Goal: Information Seeking & Learning: Learn about a topic

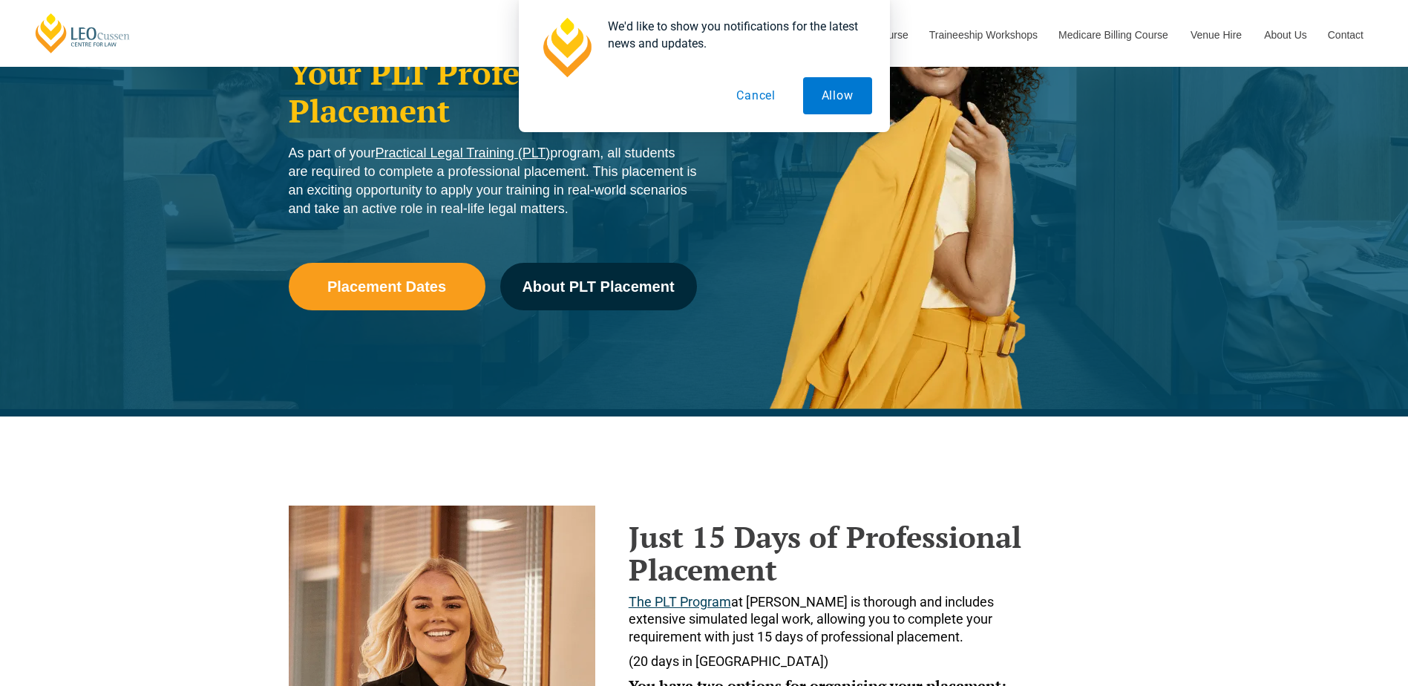
scroll to position [445, 0]
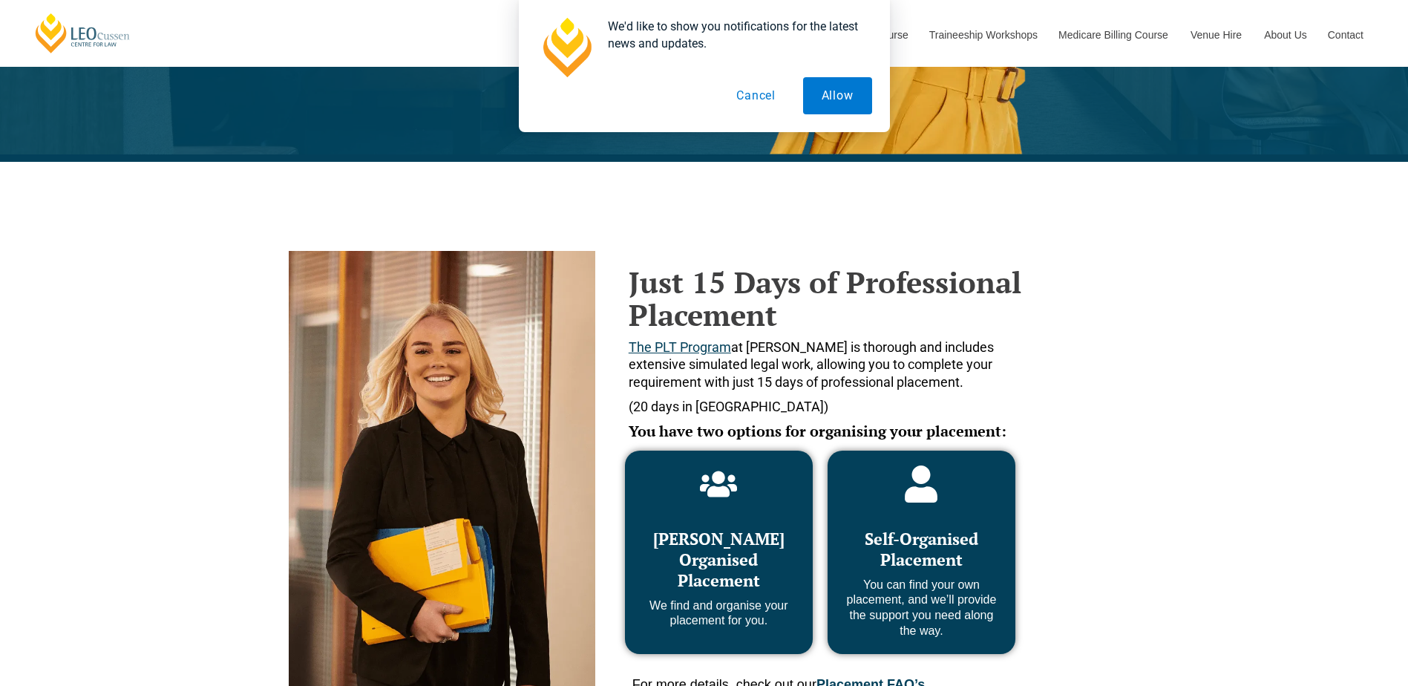
click at [910, 595] on p "You can find your own placement, and we’ll provide the support you need along t…" at bounding box center [922, 609] width 158 height 62
click at [927, 497] on icon at bounding box center [922, 484] width 33 height 37
click at [688, 345] on span "The PLT Program" at bounding box center [680, 347] width 102 height 16
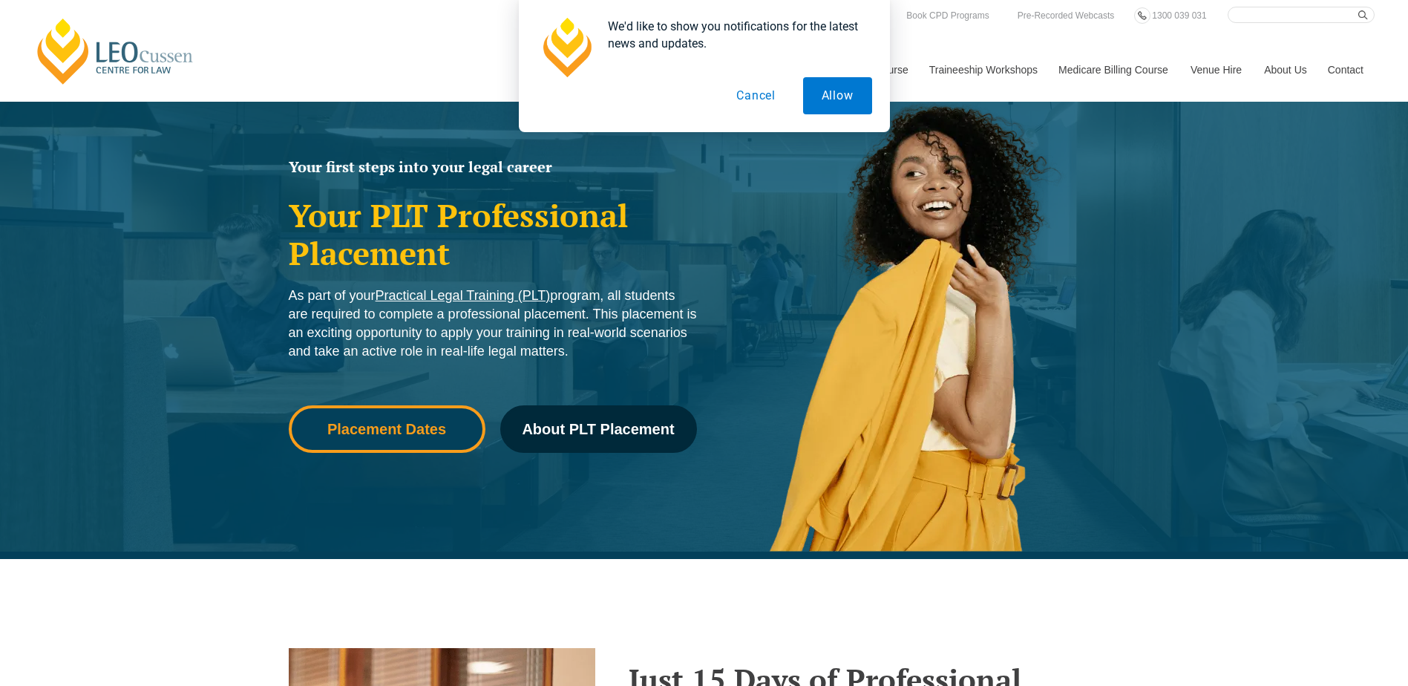
scroll to position [74, 0]
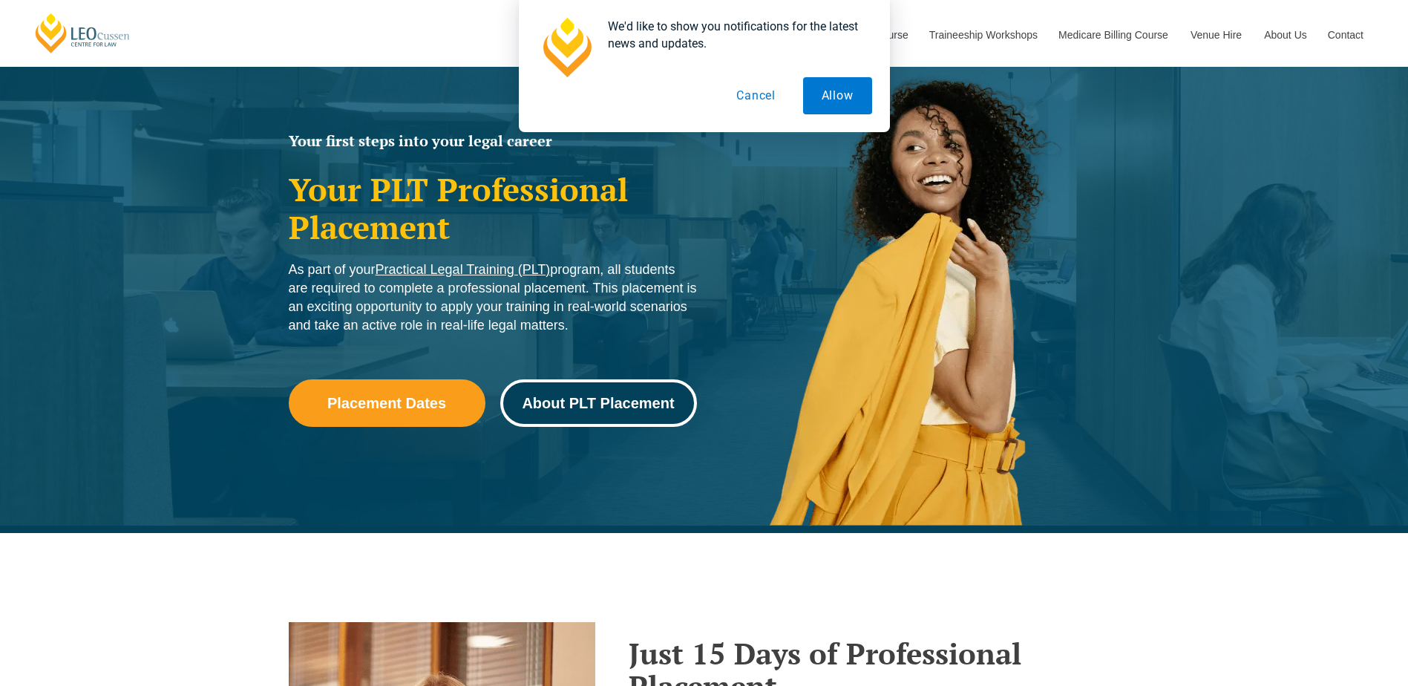
click at [598, 401] on span "About PLT Placement" at bounding box center [598, 403] width 152 height 15
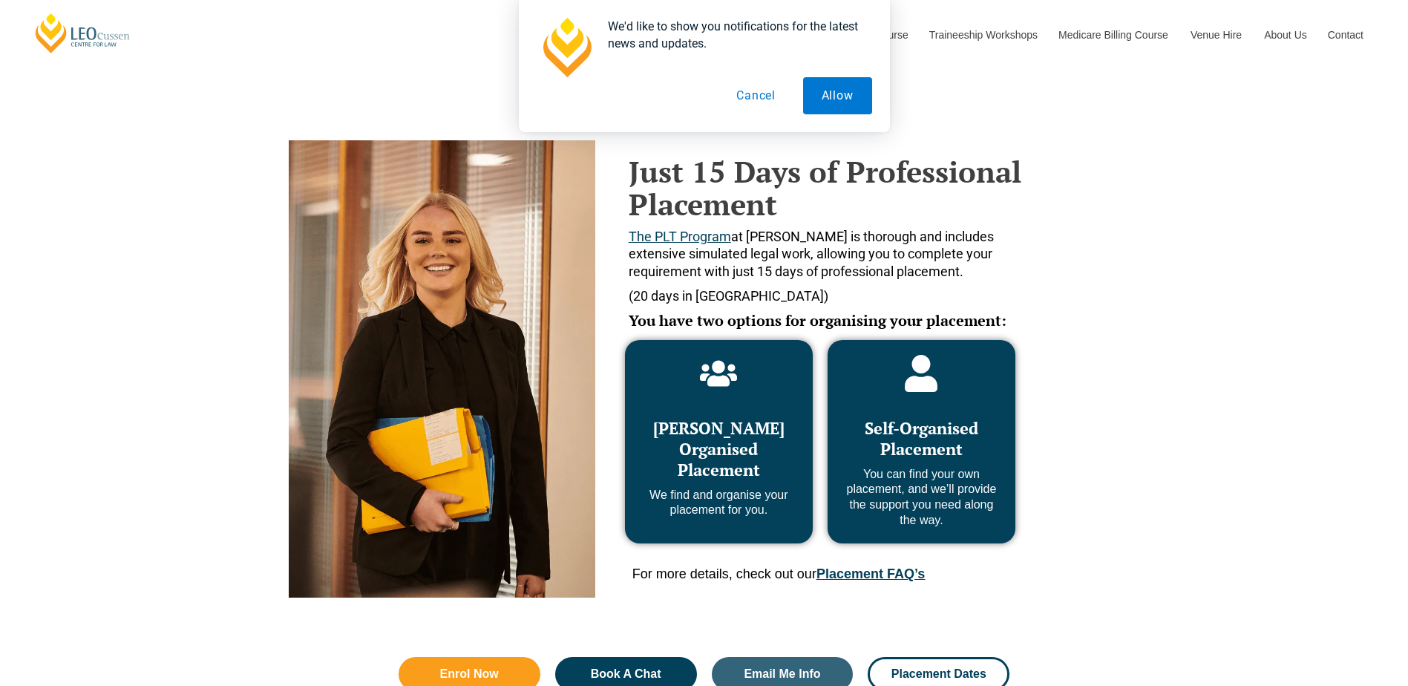
scroll to position [607, 0]
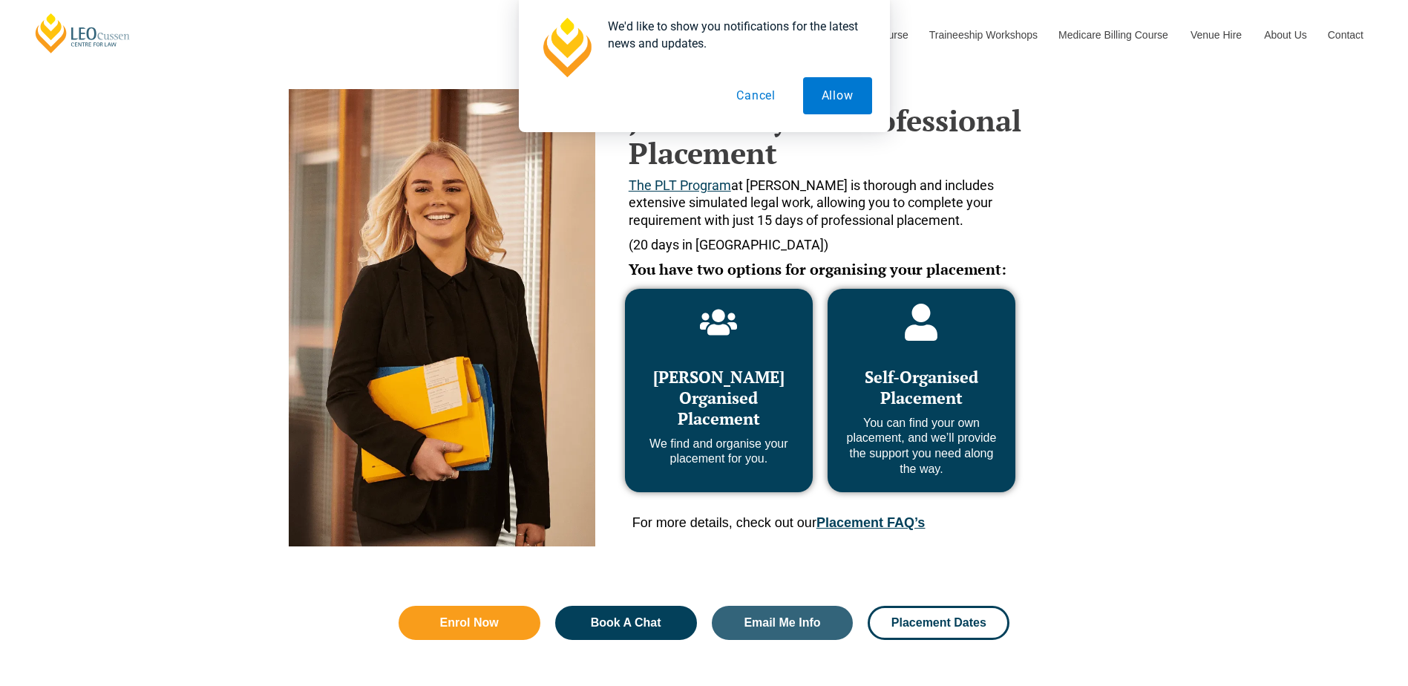
click at [889, 522] on link "Placement FAQ’s" at bounding box center [871, 522] width 108 height 15
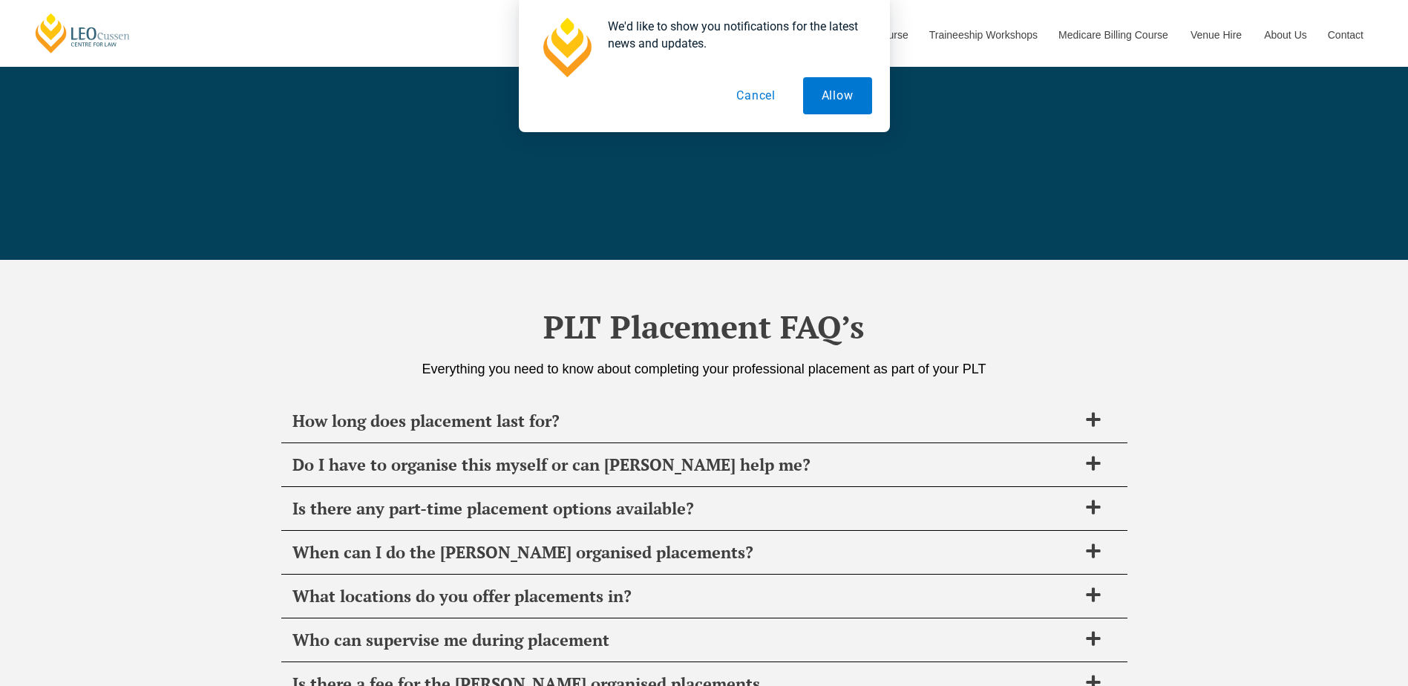
scroll to position [5246, 0]
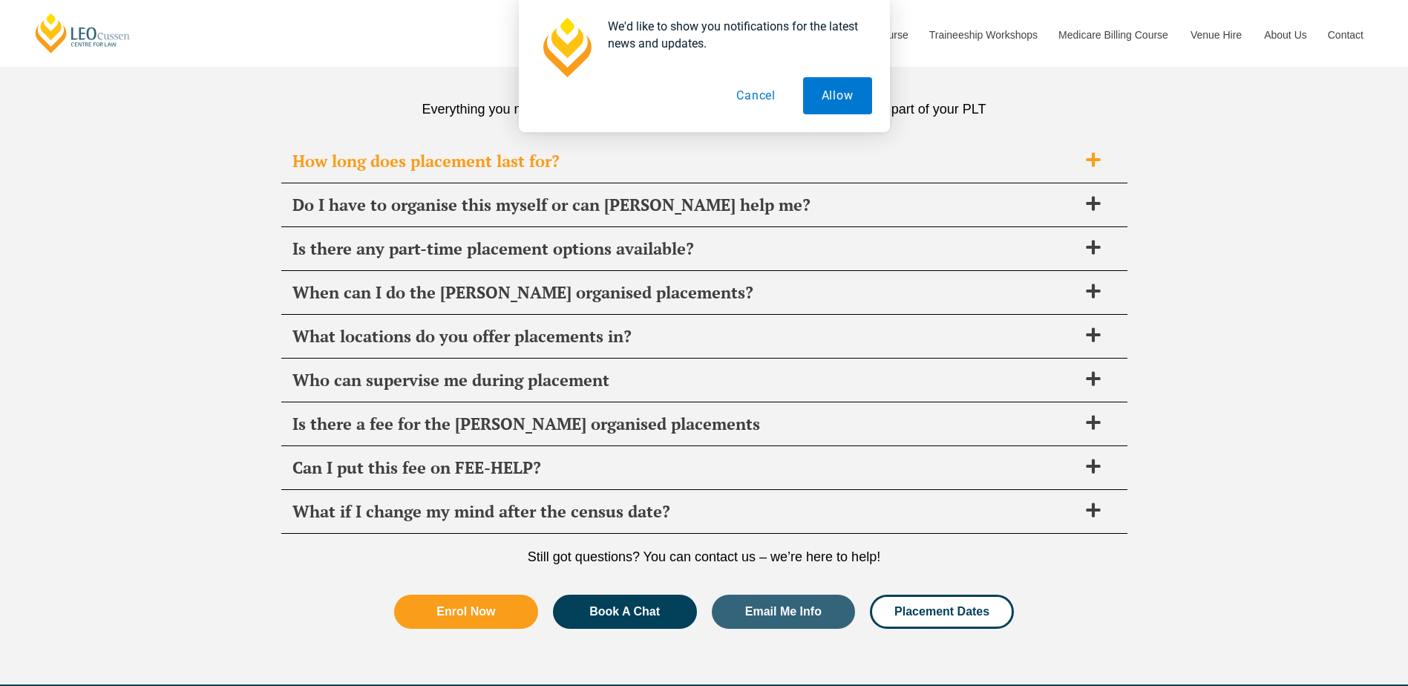
click at [454, 160] on span "How long does placement last for?" at bounding box center [686, 161] width 786 height 21
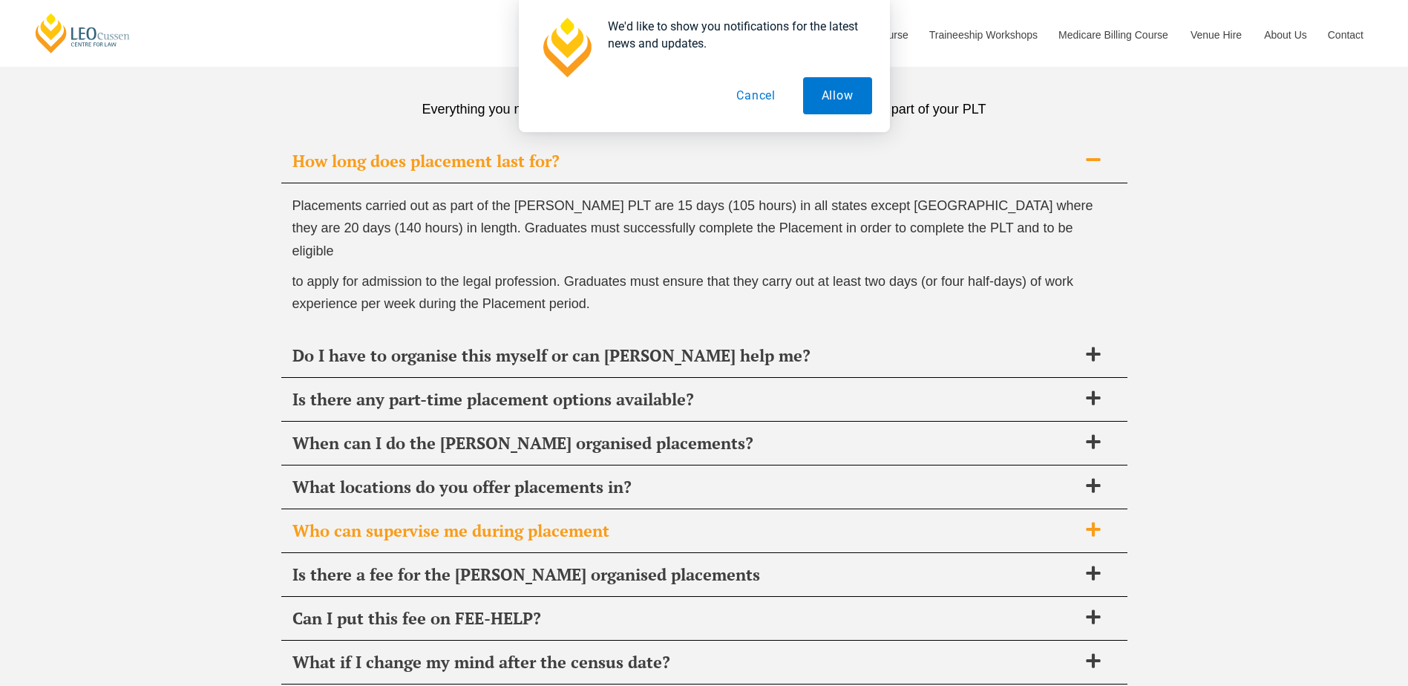
click at [394, 520] on span "Who can supervise me during placement" at bounding box center [686, 530] width 786 height 21
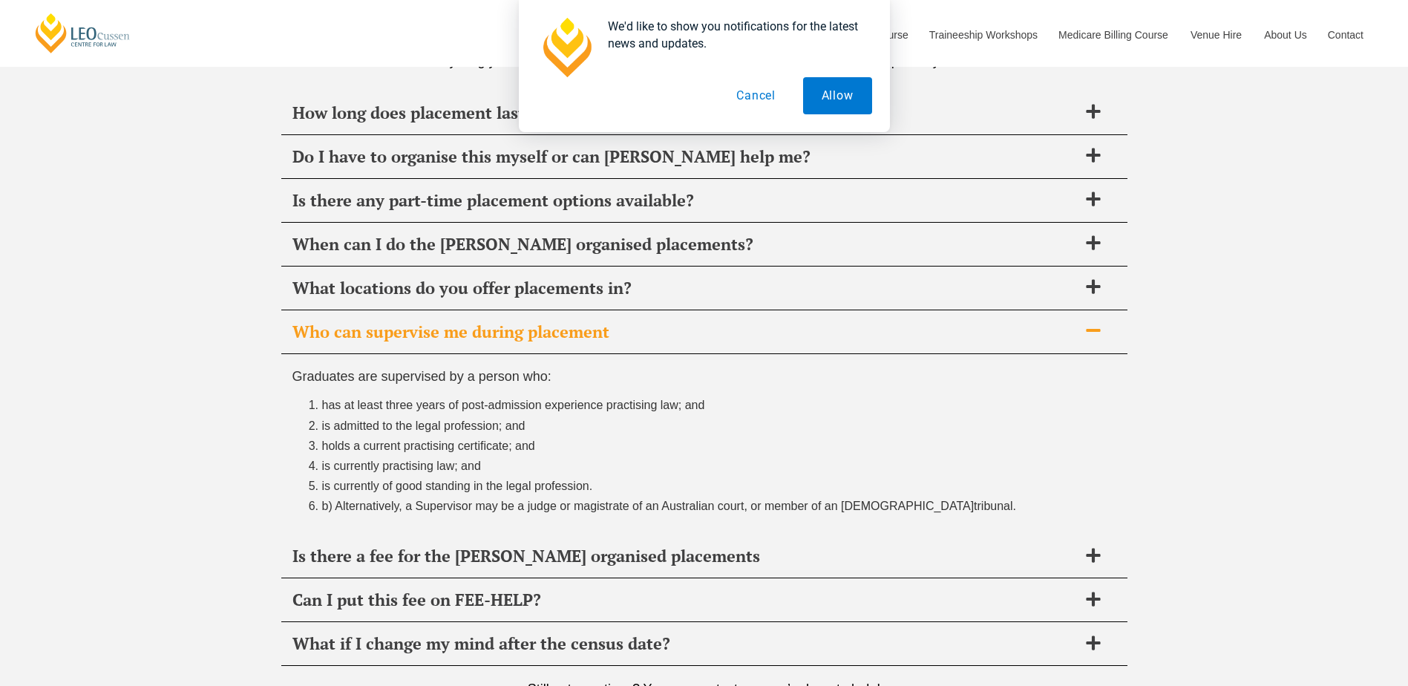
scroll to position [5320, 0]
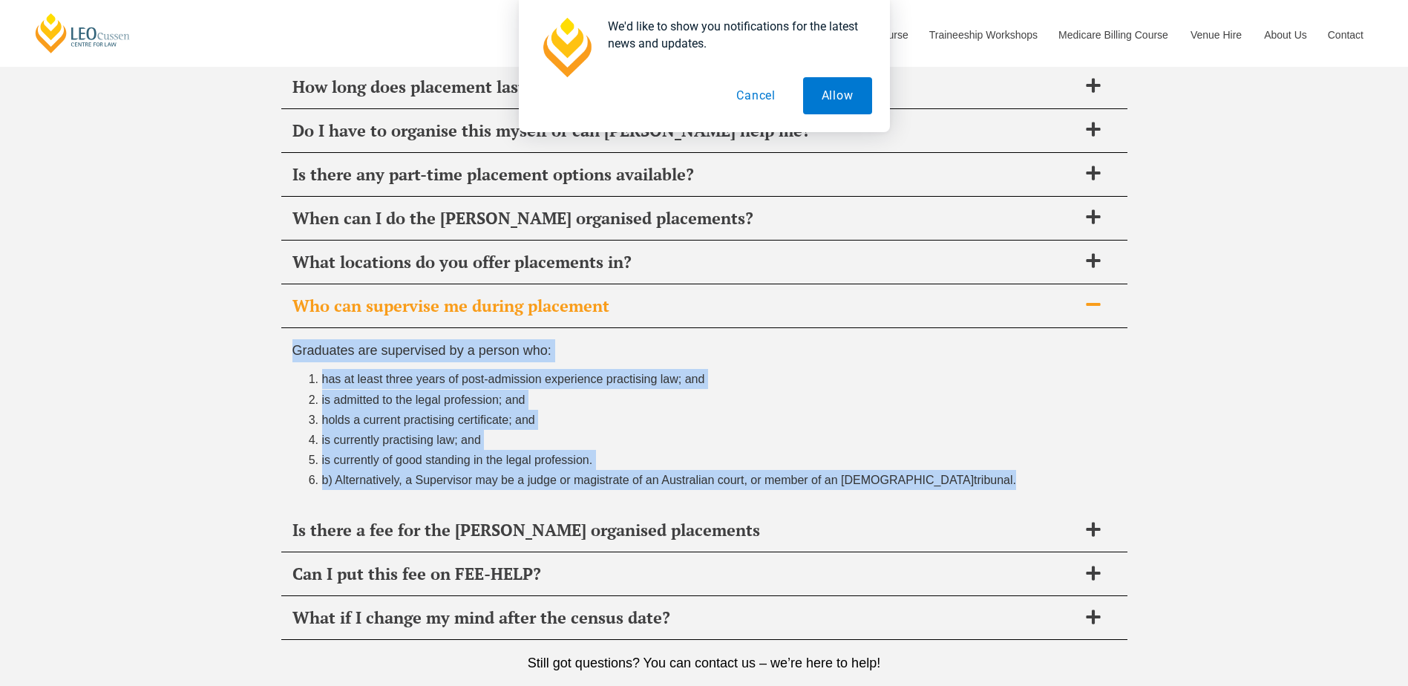
drag, startPoint x: 951, startPoint y: 481, endPoint x: 275, endPoint y: 350, distance: 688.2
click at [275, 350] on div "PLT Placement FAQ’s Everything you need to know about completing your professio…" at bounding box center [704, 358] width 1408 height 865
copy div "Graduates are supervised by a person who: has at least three years of post-admi…"
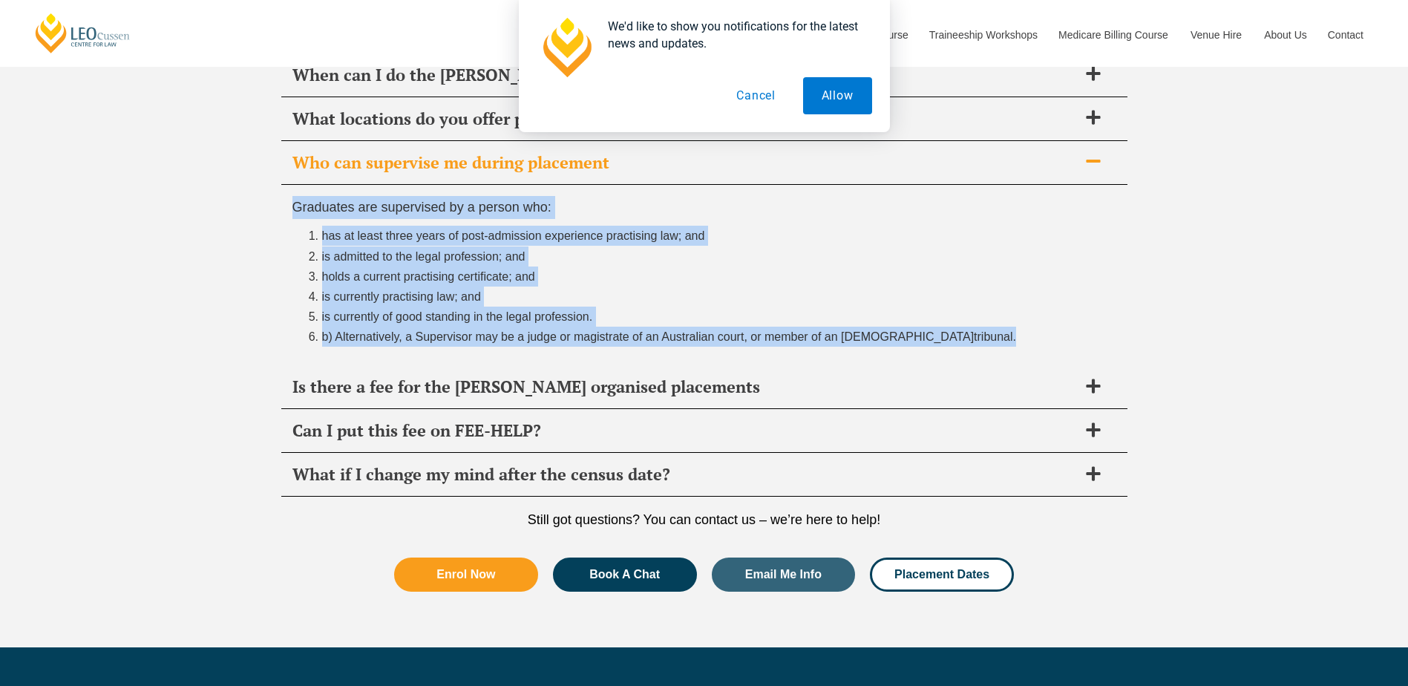
scroll to position [5469, 0]
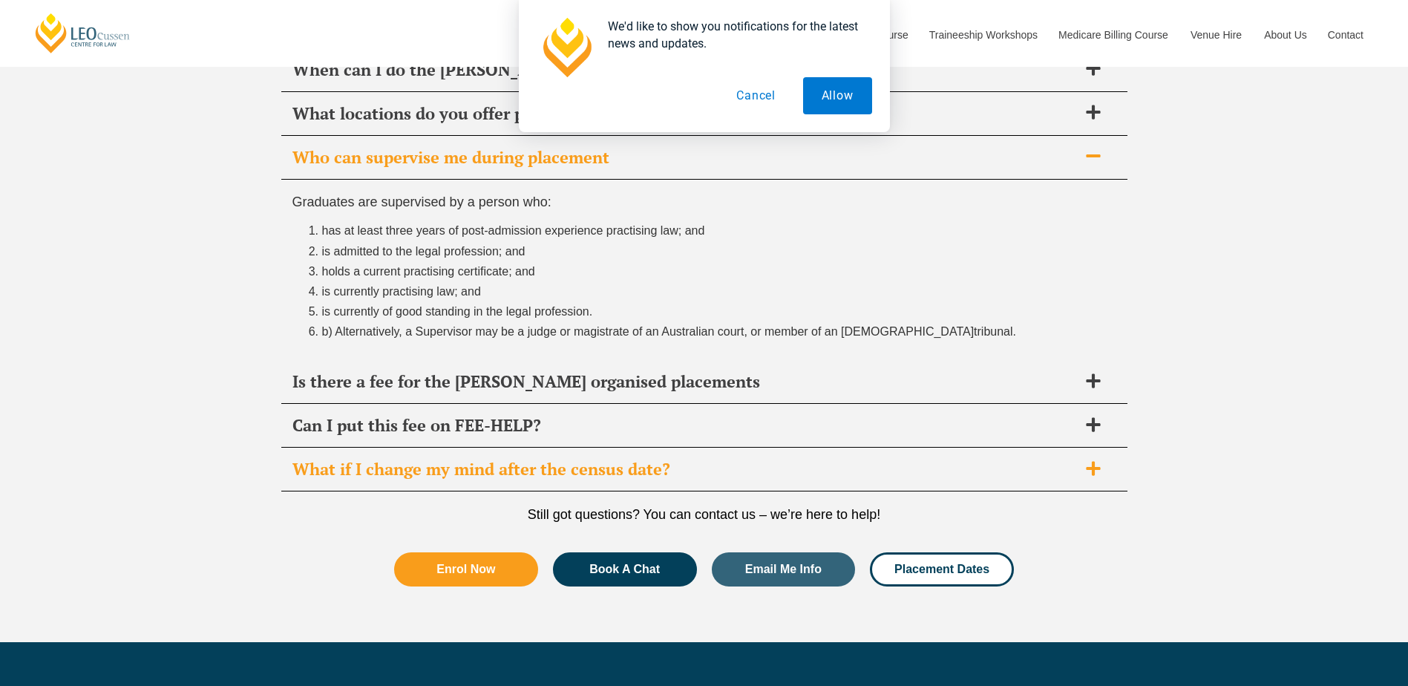
click at [352, 469] on span "What if I change my mind after the census date?" at bounding box center [686, 469] width 786 height 21
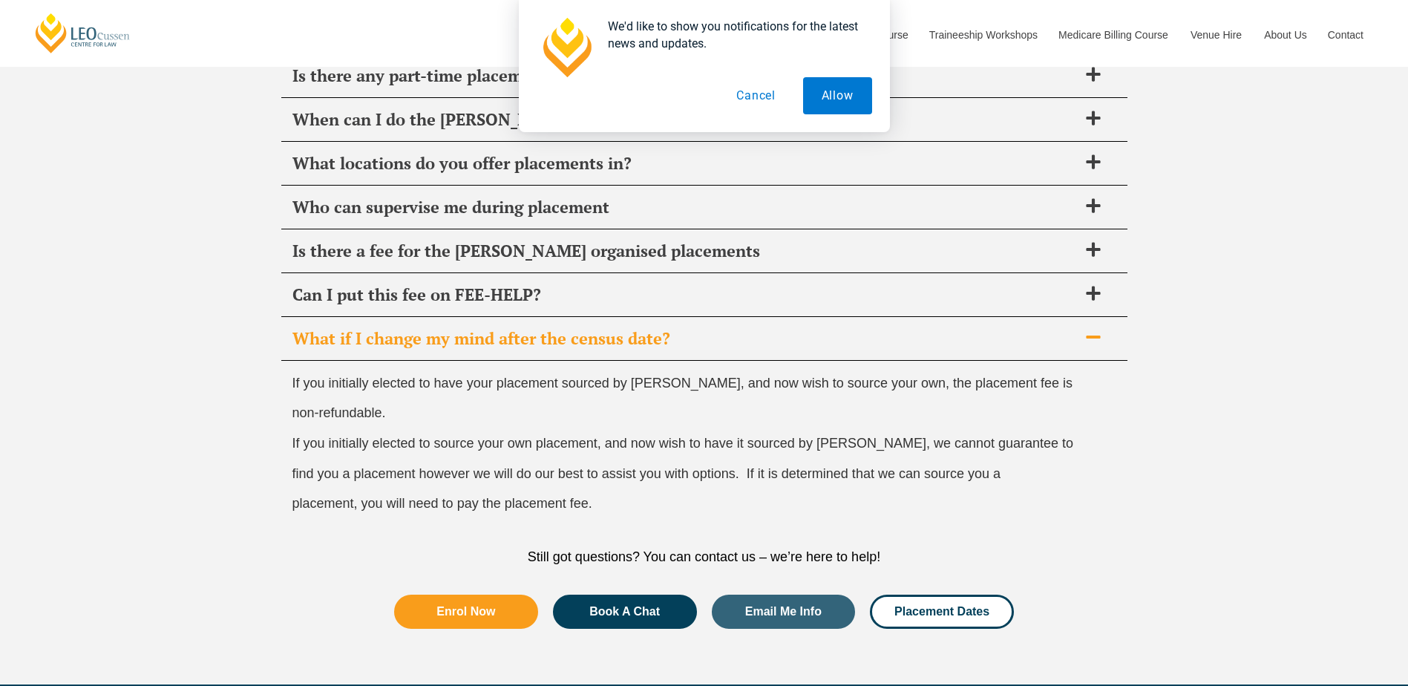
scroll to position [5395, 0]
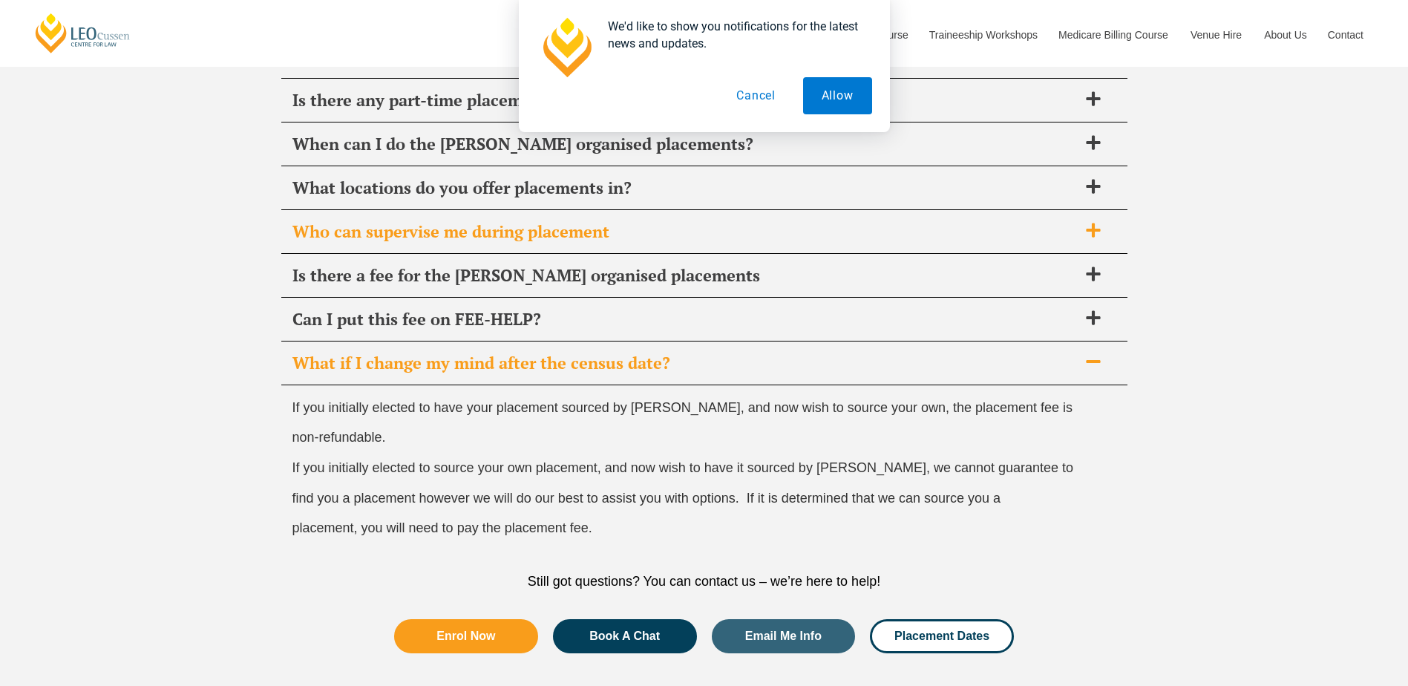
click at [435, 233] on span "Who can supervise me during placement" at bounding box center [686, 231] width 786 height 21
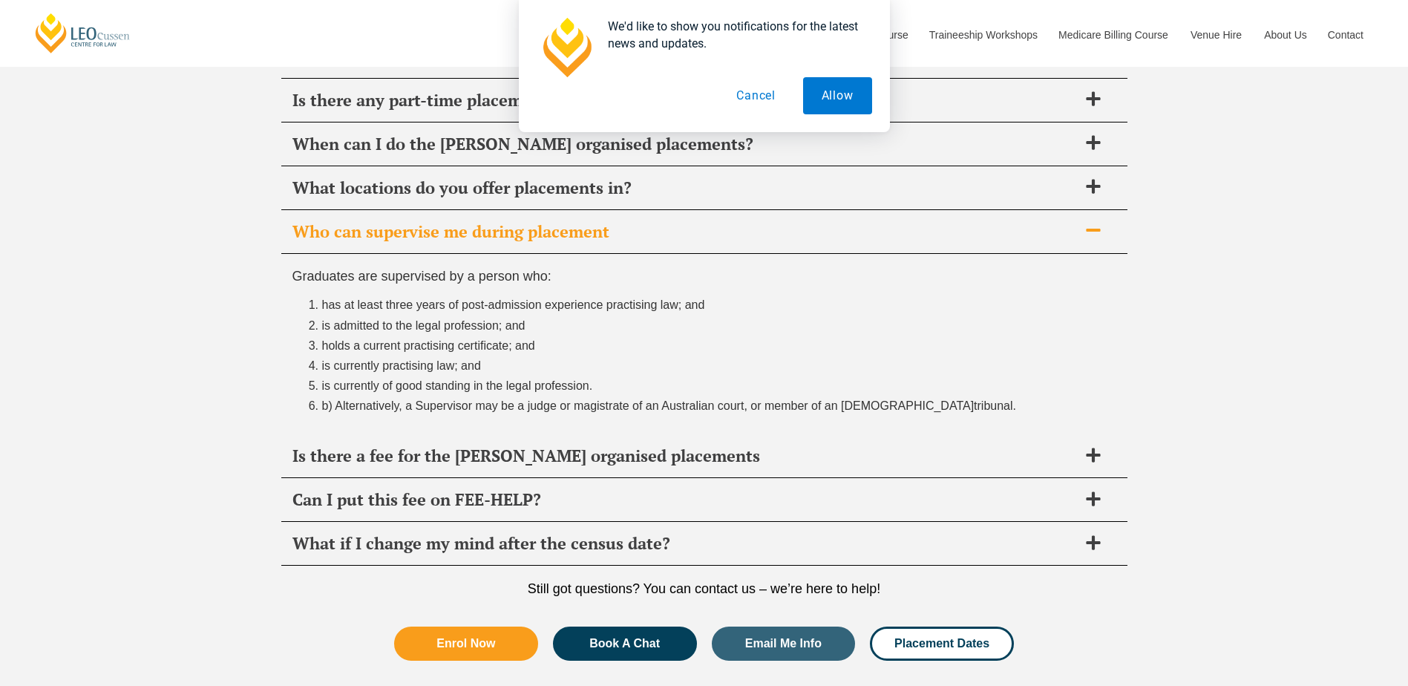
click at [435, 233] on span "Who can supervise me during placement" at bounding box center [686, 231] width 786 height 21
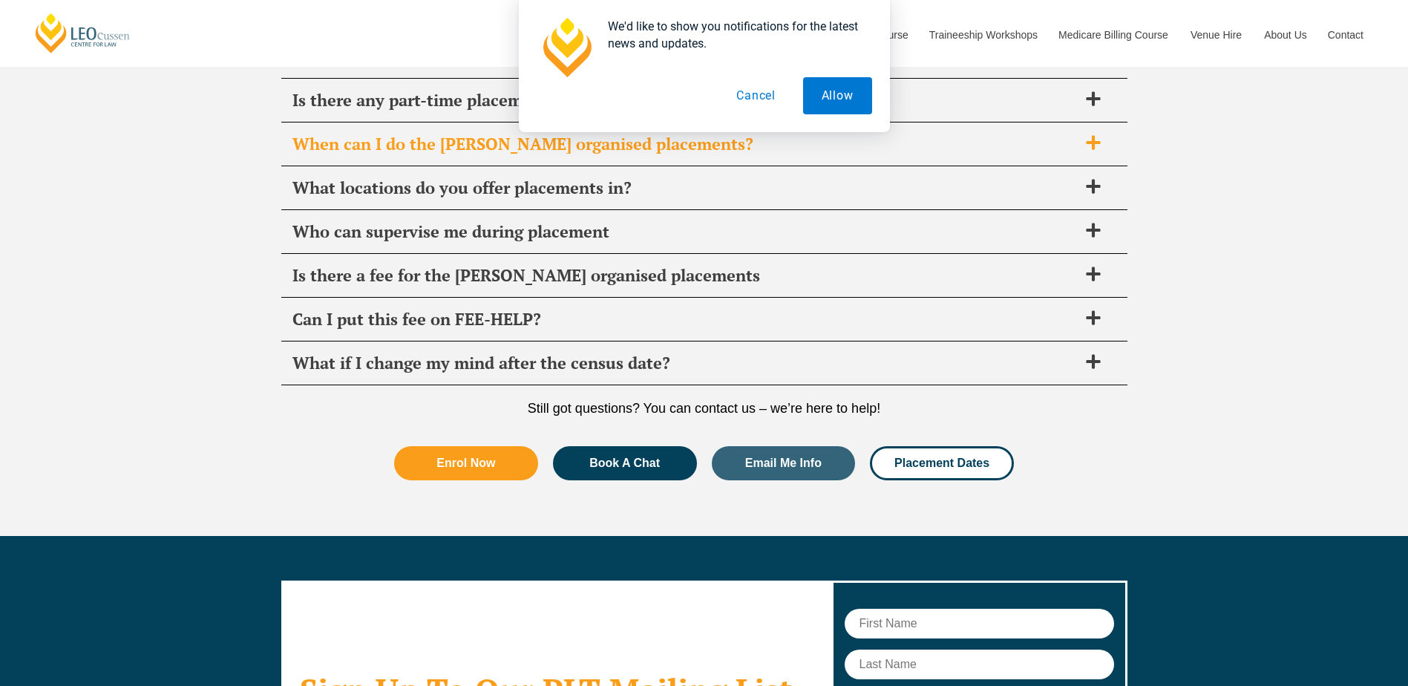
click at [402, 144] on span "When can I do the [PERSON_NAME] organised placements?" at bounding box center [686, 144] width 786 height 21
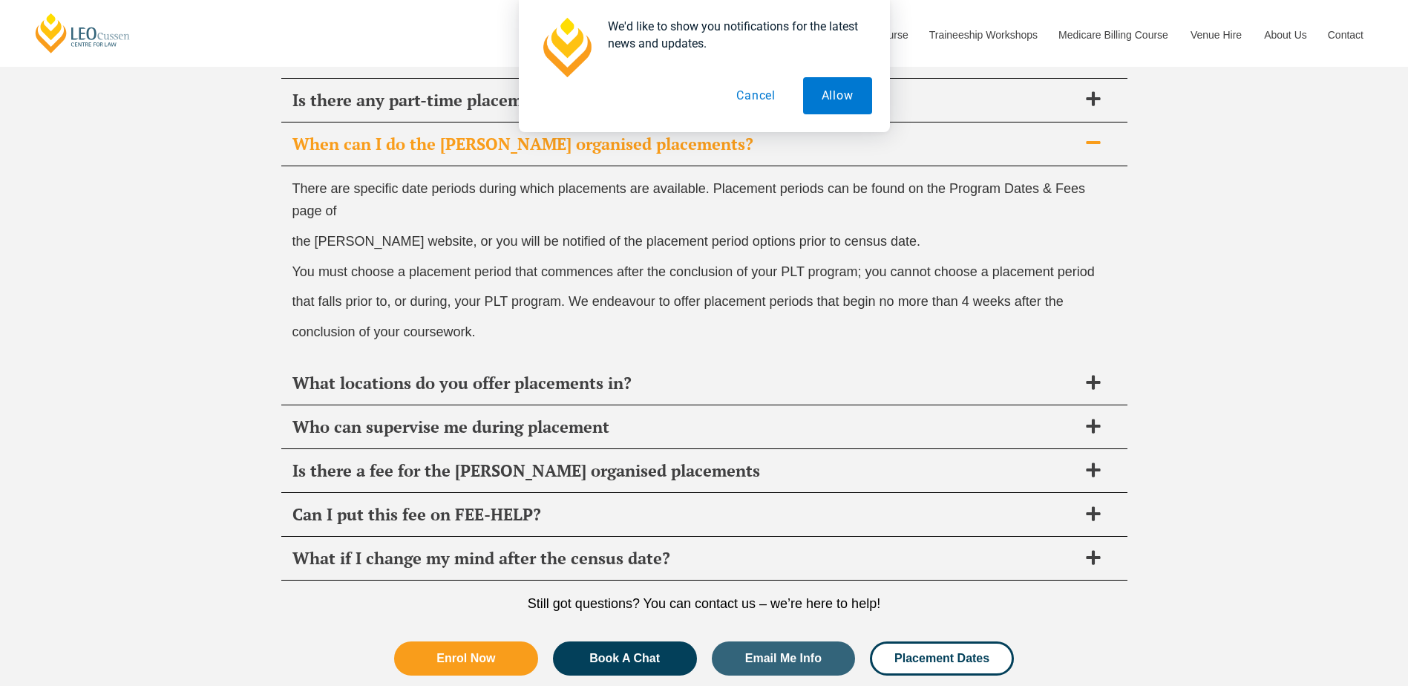
click at [399, 144] on span "When can I do the [PERSON_NAME] organised placements?" at bounding box center [686, 144] width 786 height 21
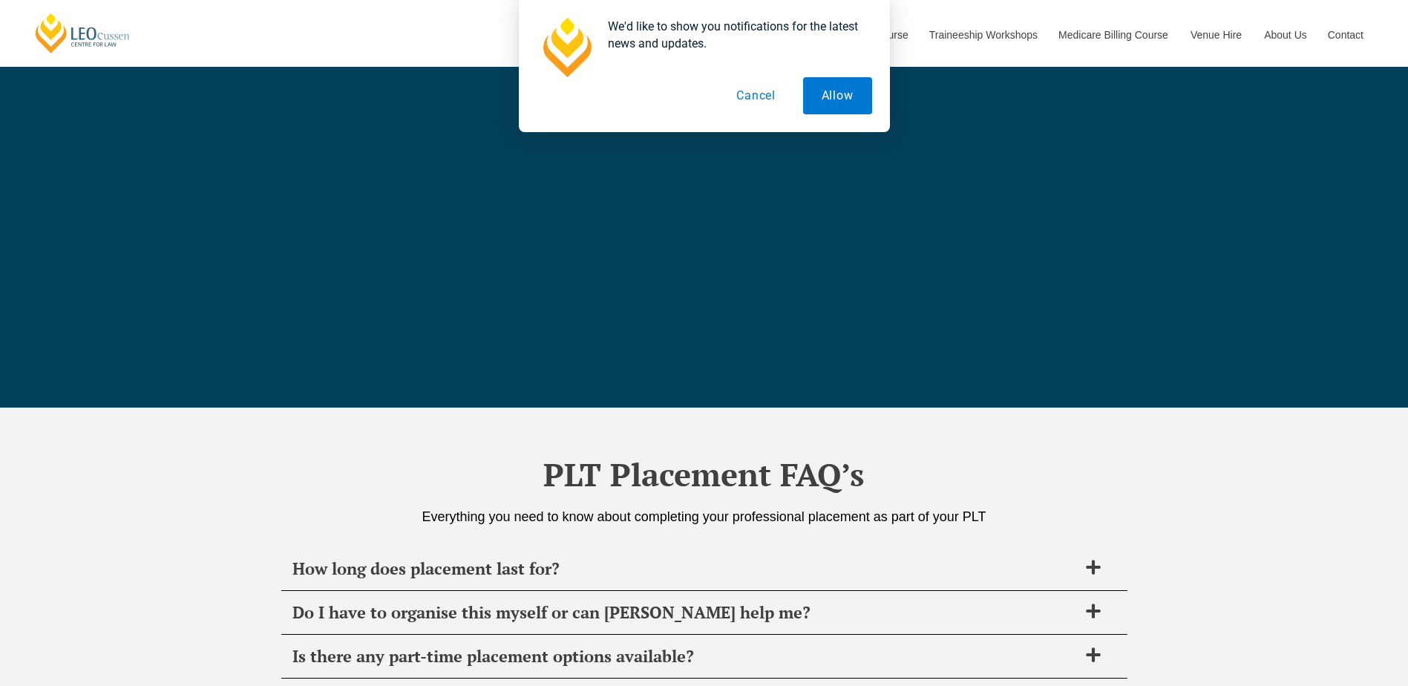
scroll to position [4875, 0]
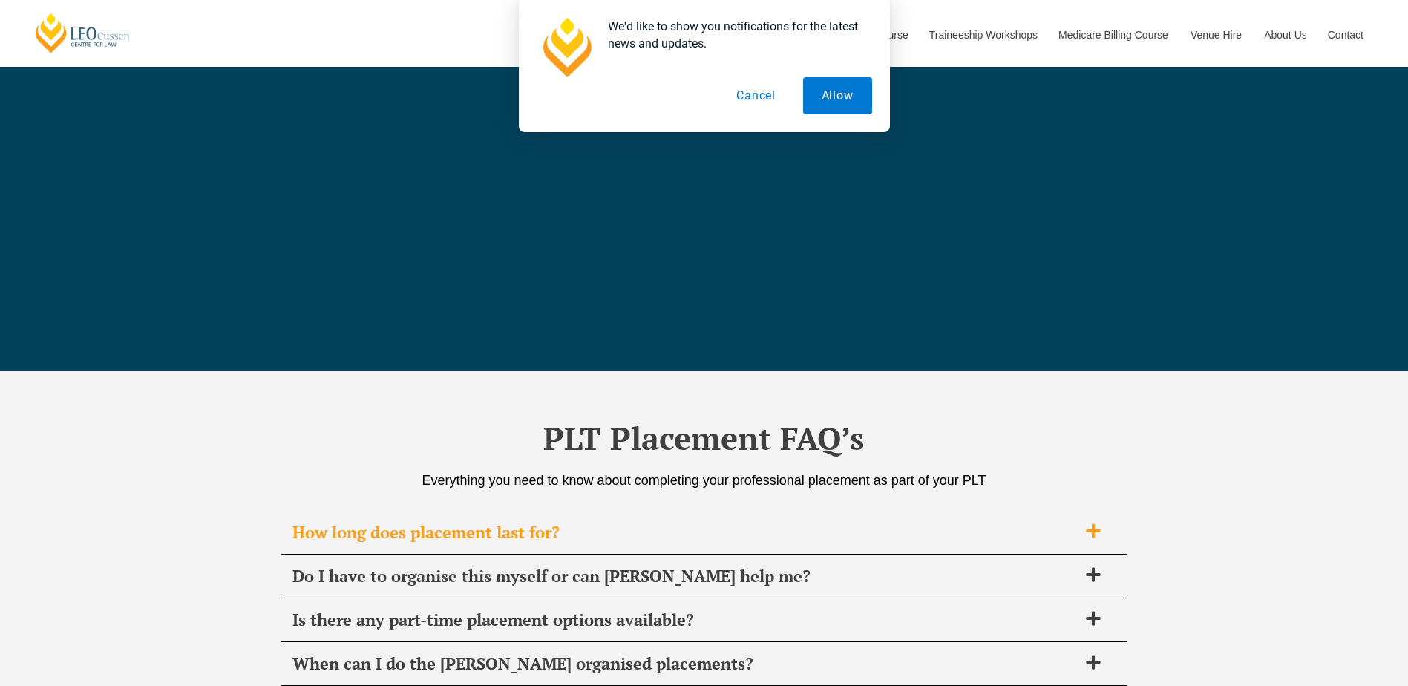
click at [520, 535] on span "How long does placement last for?" at bounding box center [686, 532] width 786 height 21
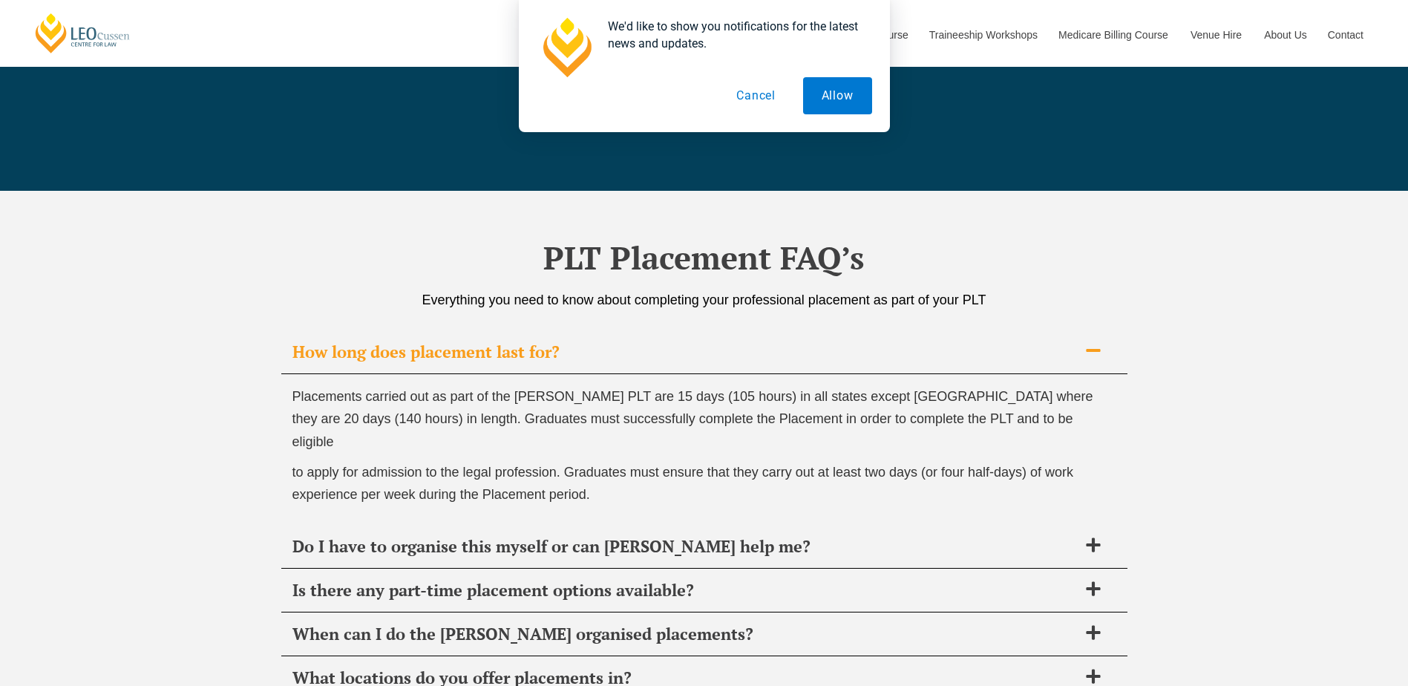
scroll to position [5098, 0]
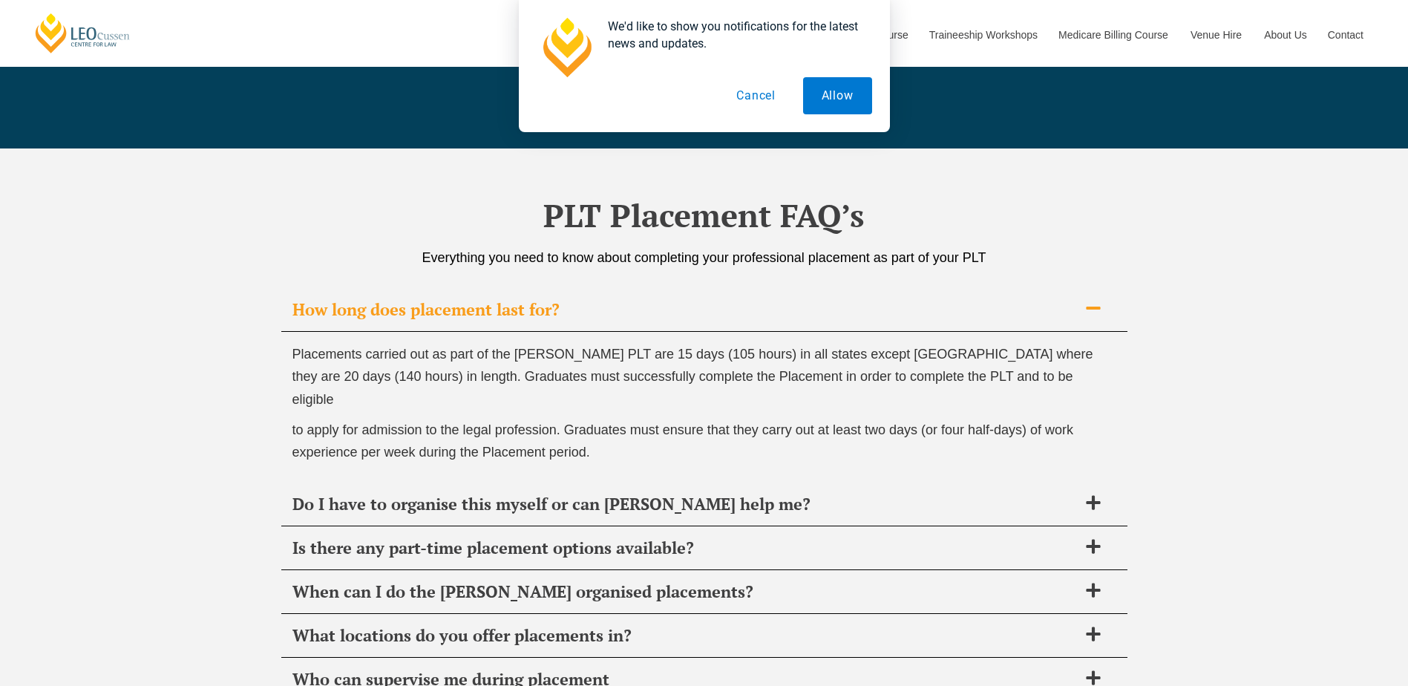
click at [493, 310] on span "How long does placement last for?" at bounding box center [686, 309] width 786 height 21
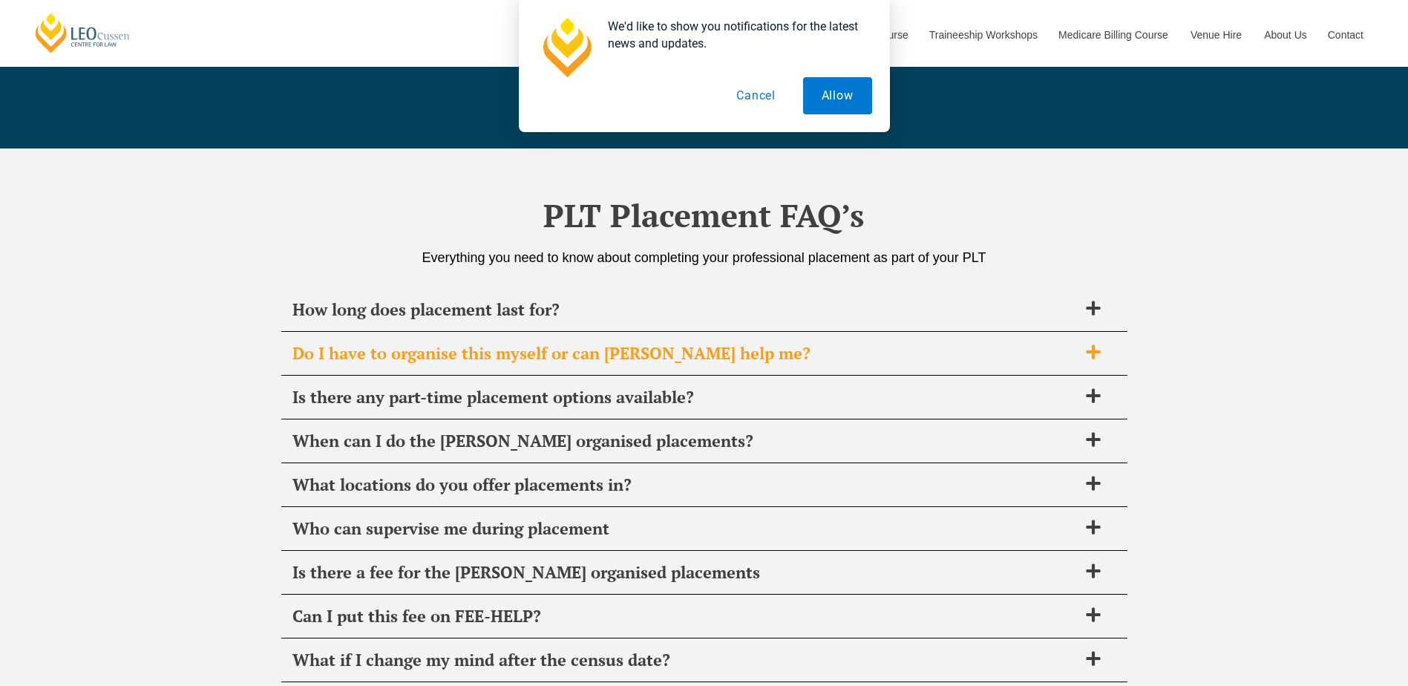
click at [484, 354] on span "Do I have to organise this myself or can [PERSON_NAME] help me?" at bounding box center [686, 353] width 786 height 21
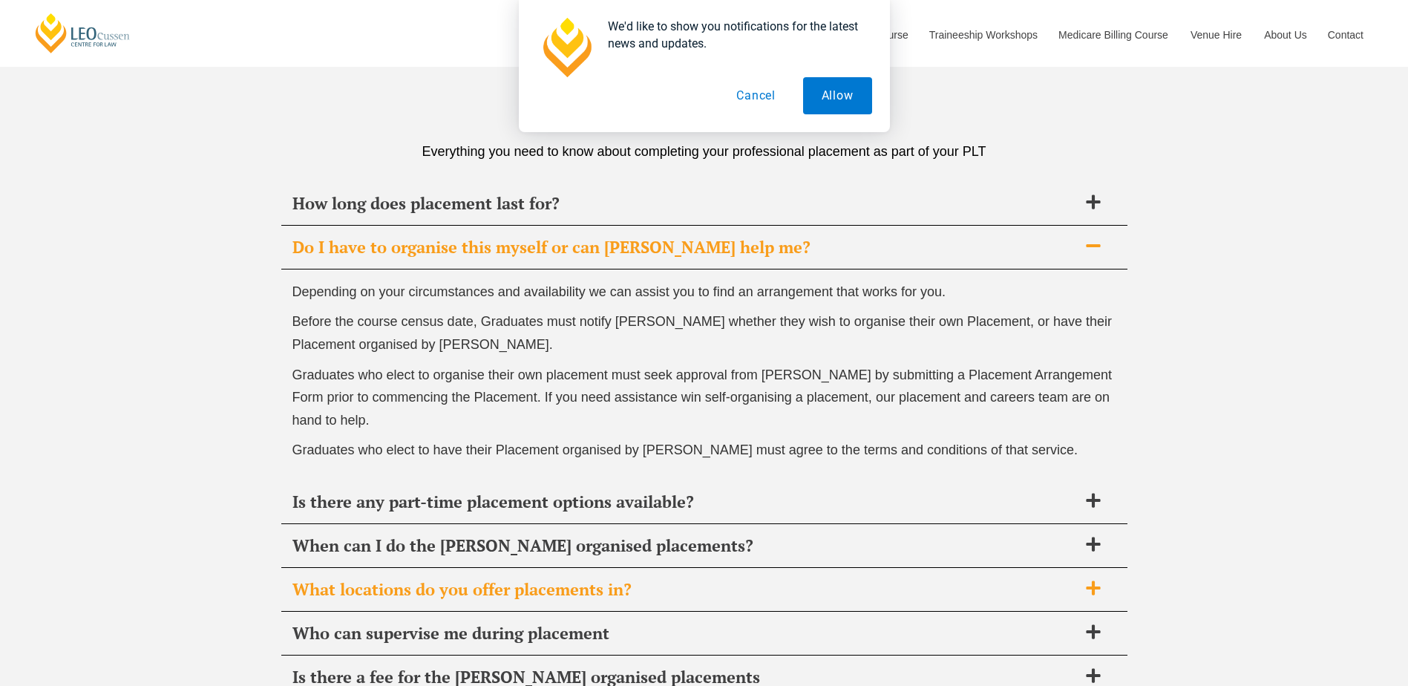
scroll to position [5246, 0]
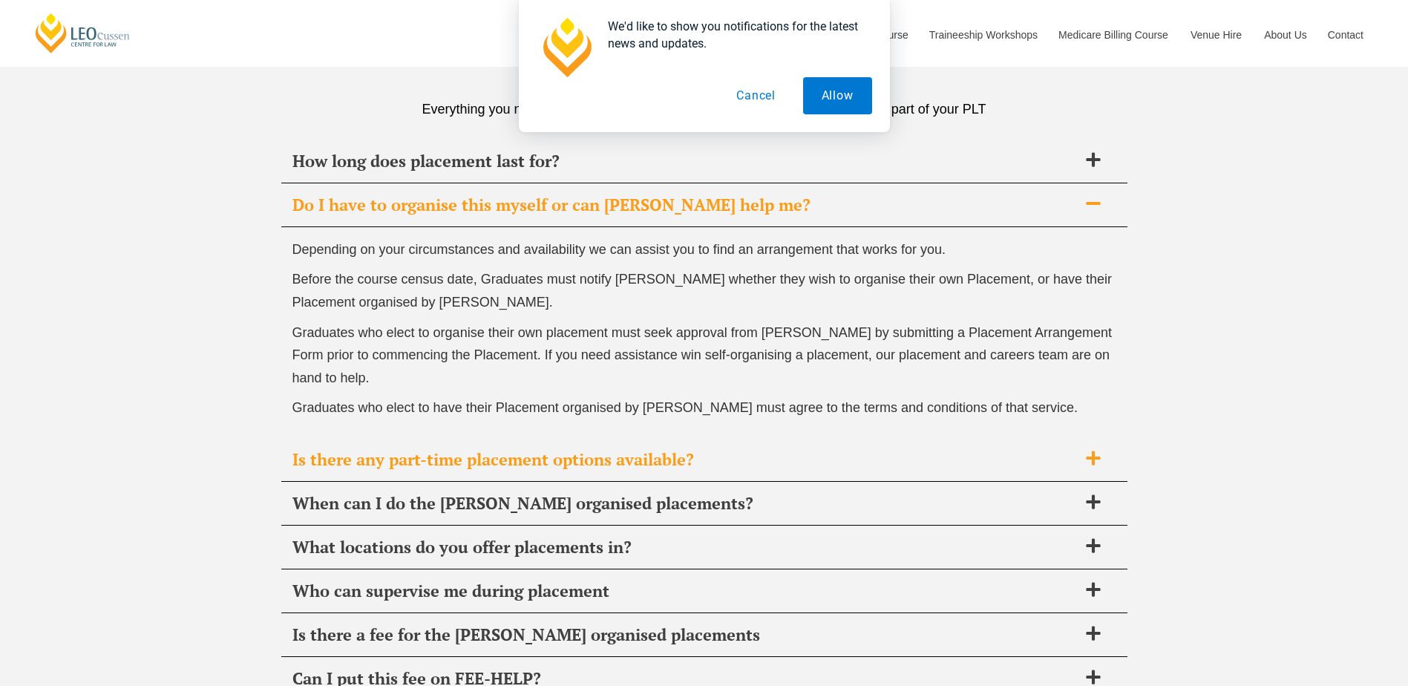
click at [489, 463] on span "Is there any part-time placement options available?" at bounding box center [686, 459] width 786 height 21
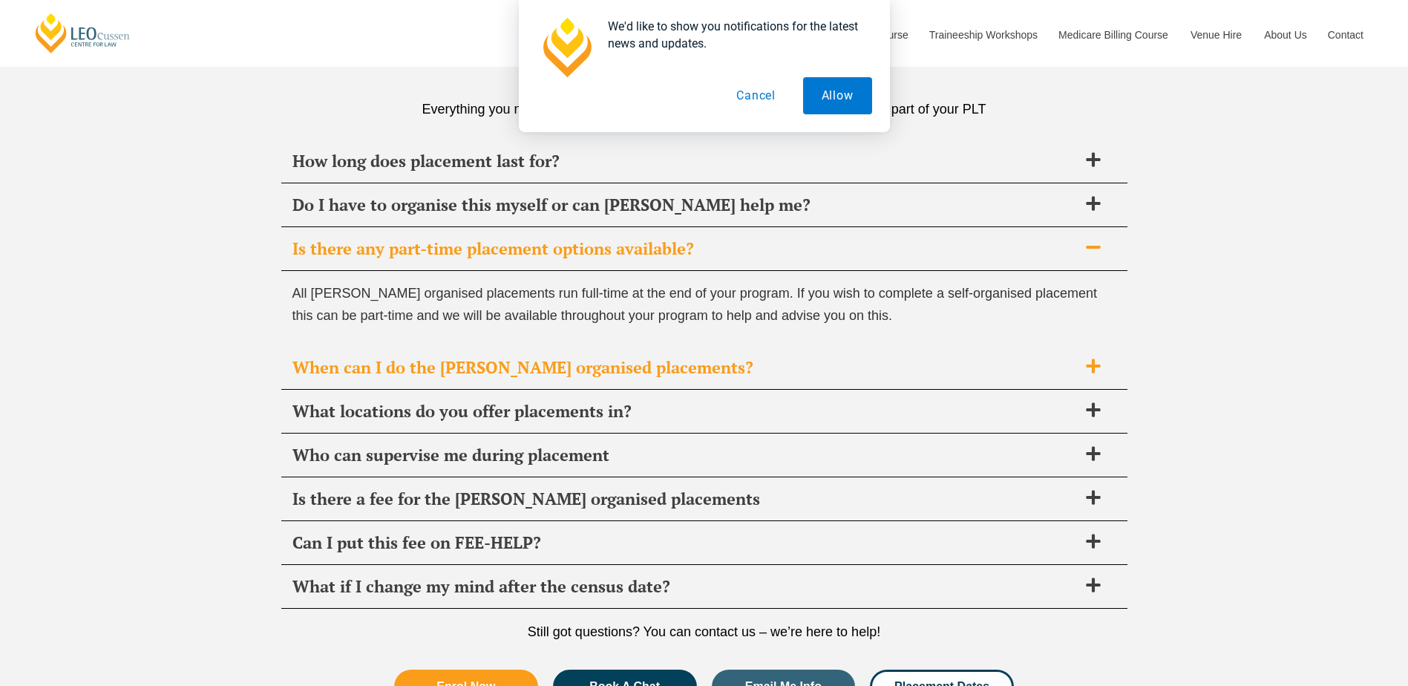
click at [494, 369] on span "When can I do the [PERSON_NAME] organised placements?" at bounding box center [686, 367] width 786 height 21
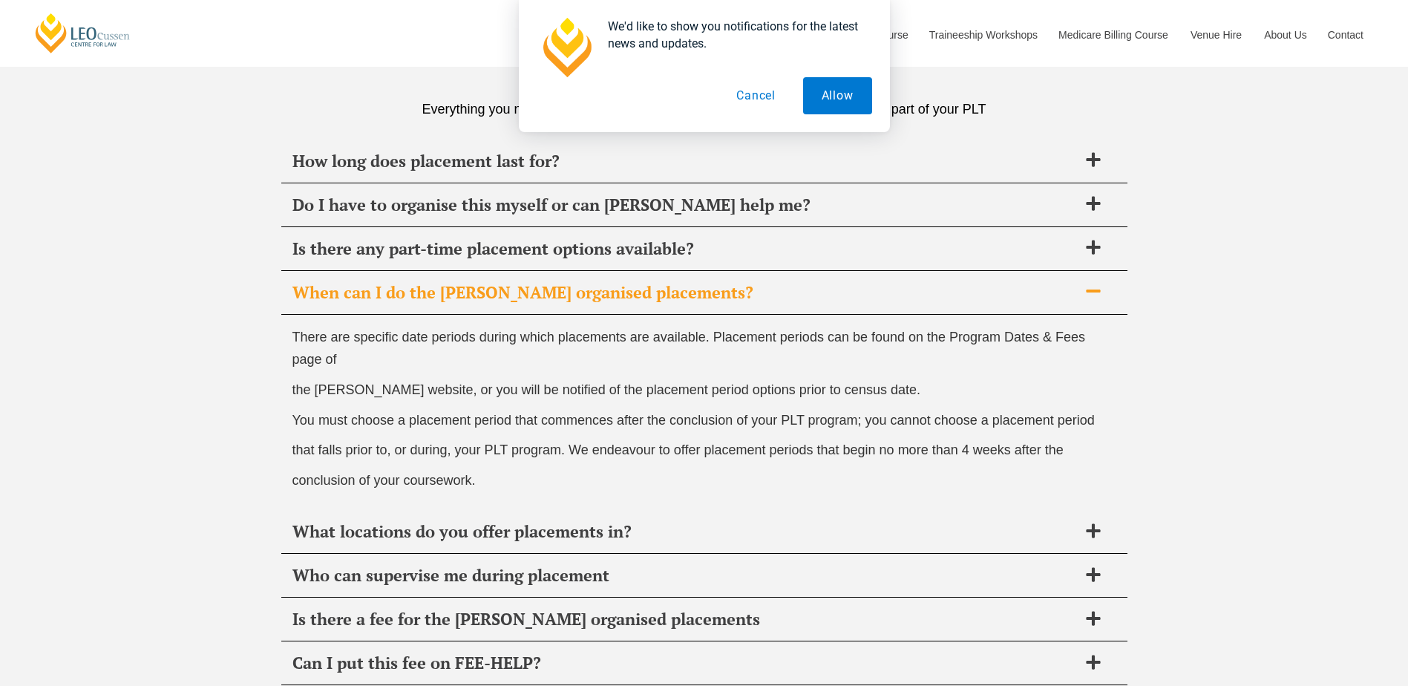
click at [418, 289] on span "When can I do the [PERSON_NAME] organised placements?" at bounding box center [686, 292] width 786 height 21
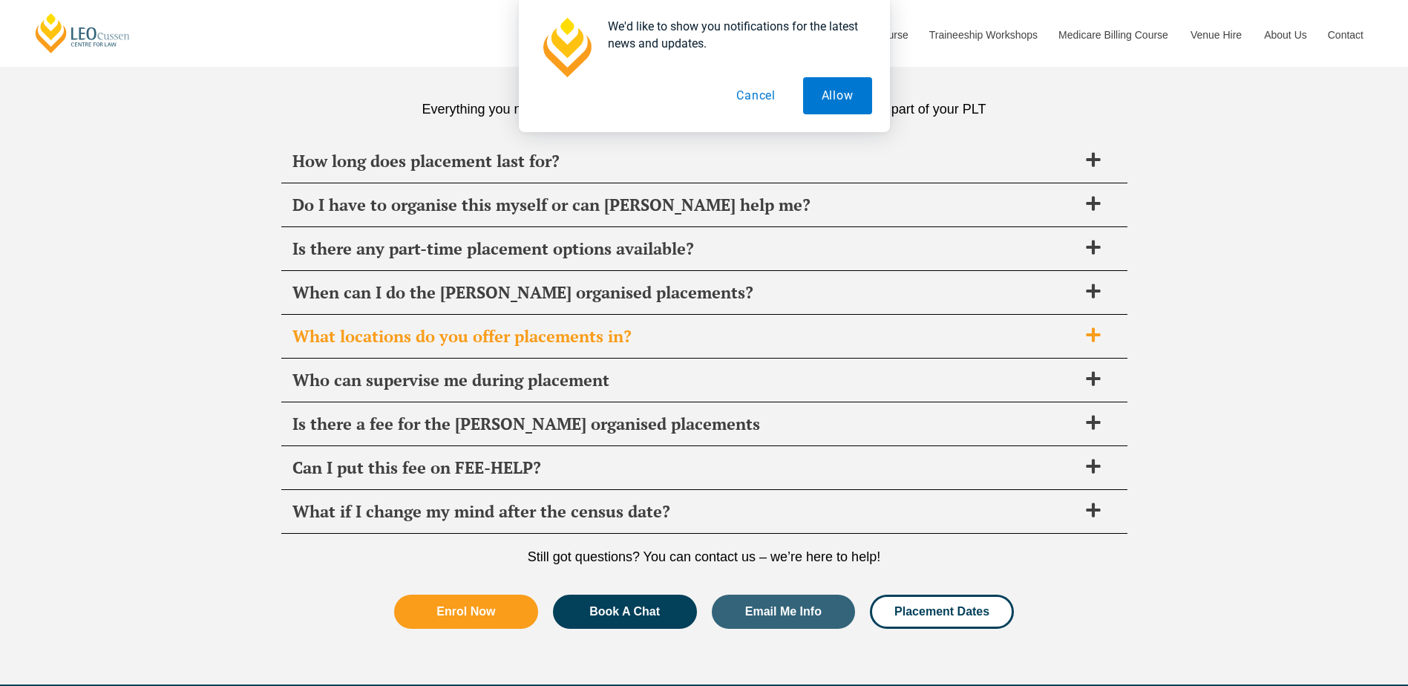
click at [411, 334] on span "What locations do you offer placements in?" at bounding box center [686, 336] width 786 height 21
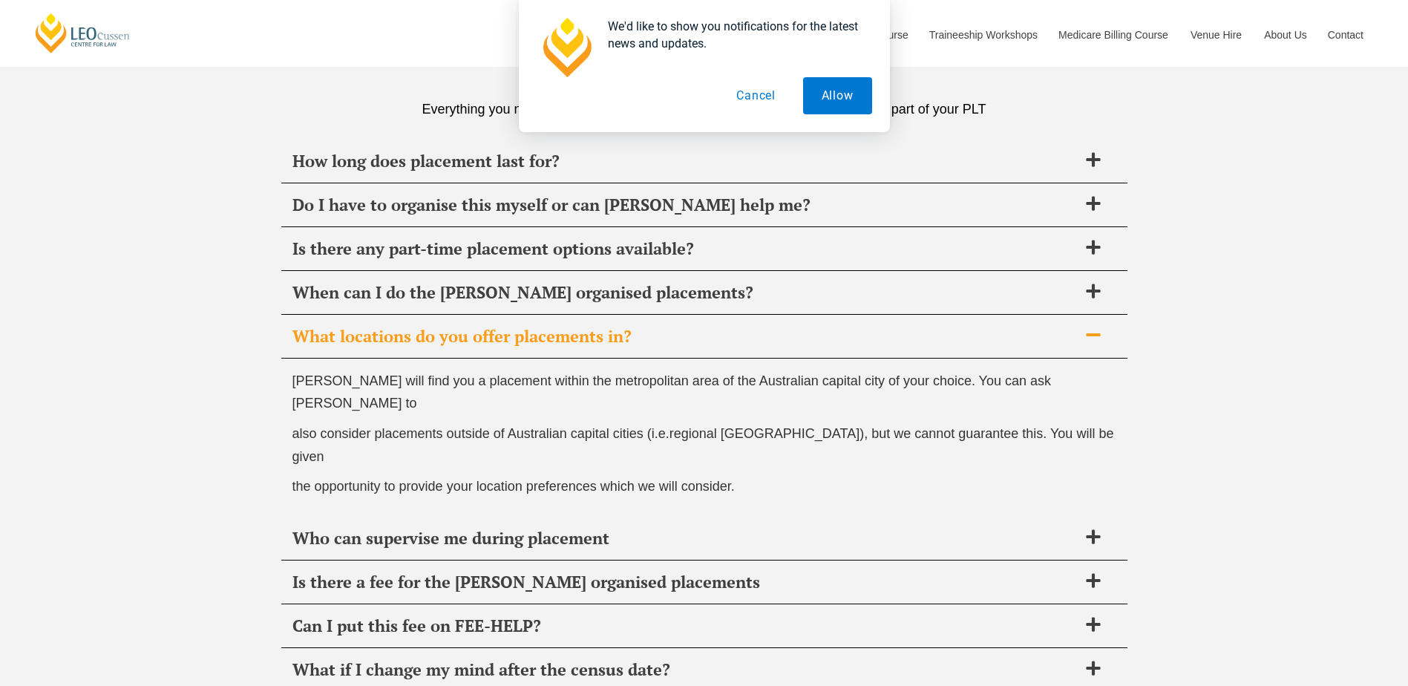
click at [402, 337] on span "What locations do you offer placements in?" at bounding box center [686, 336] width 786 height 21
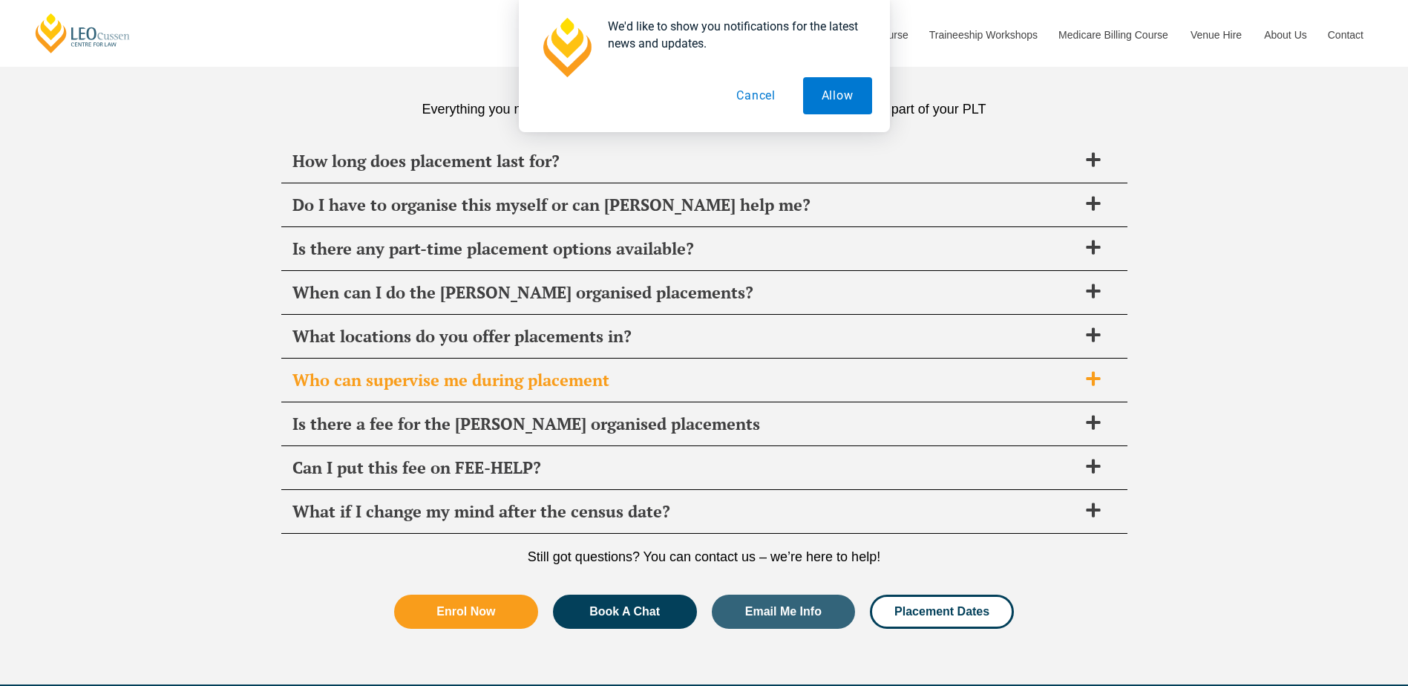
click at [401, 379] on span "Who can supervise me during placement" at bounding box center [686, 380] width 786 height 21
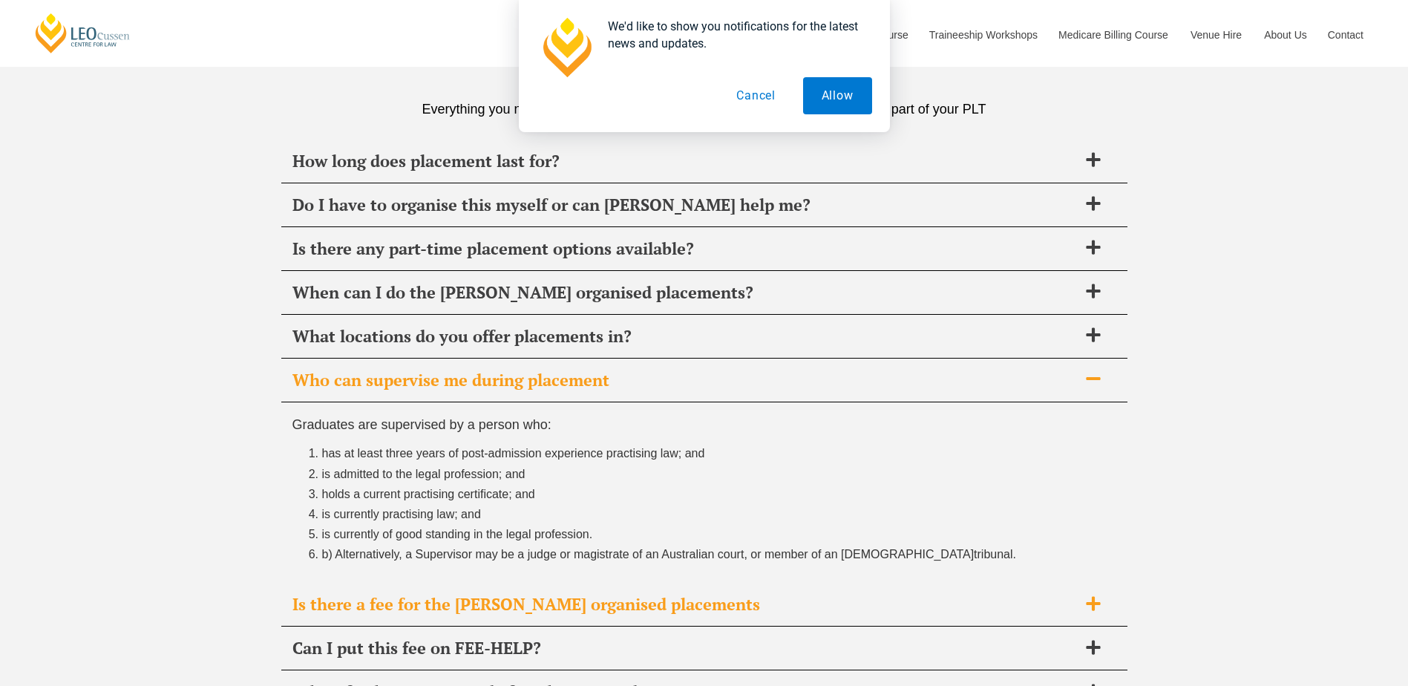
click at [414, 601] on span "Is there a fee for the [PERSON_NAME] organised placements" at bounding box center [686, 604] width 786 height 21
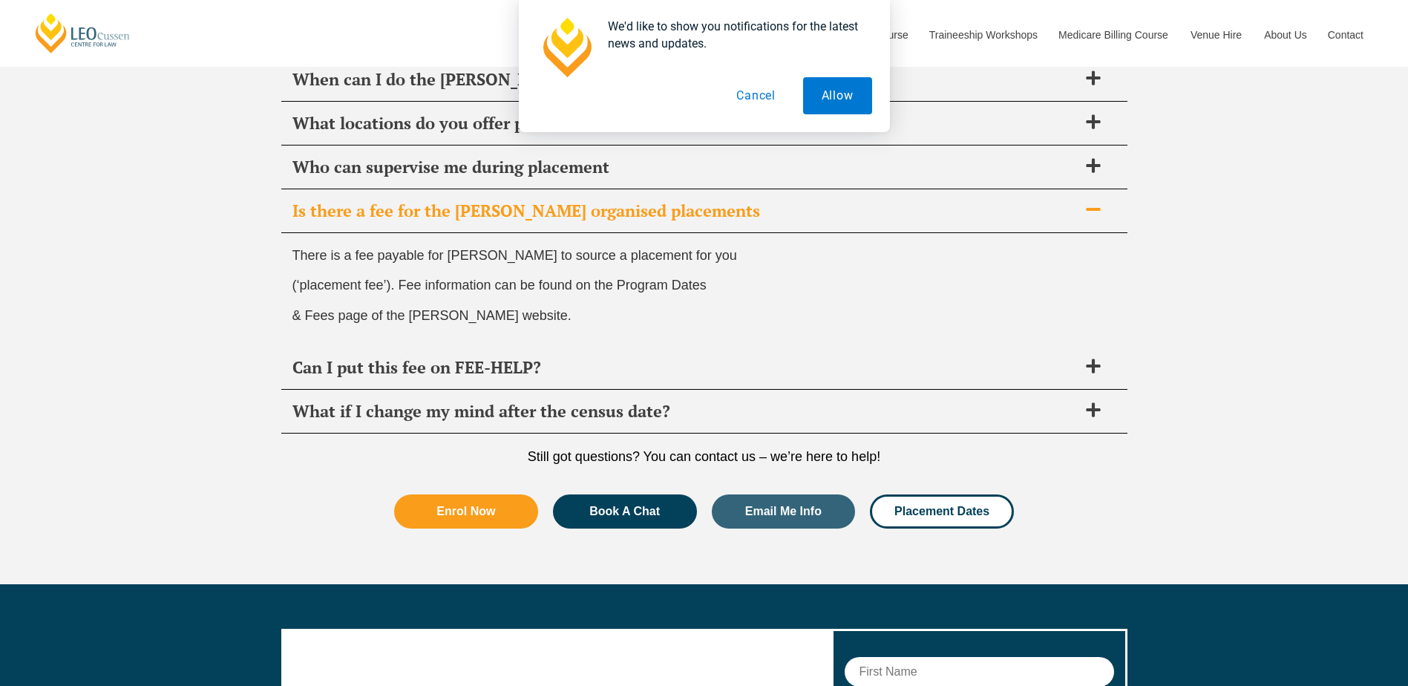
scroll to position [5469, 0]
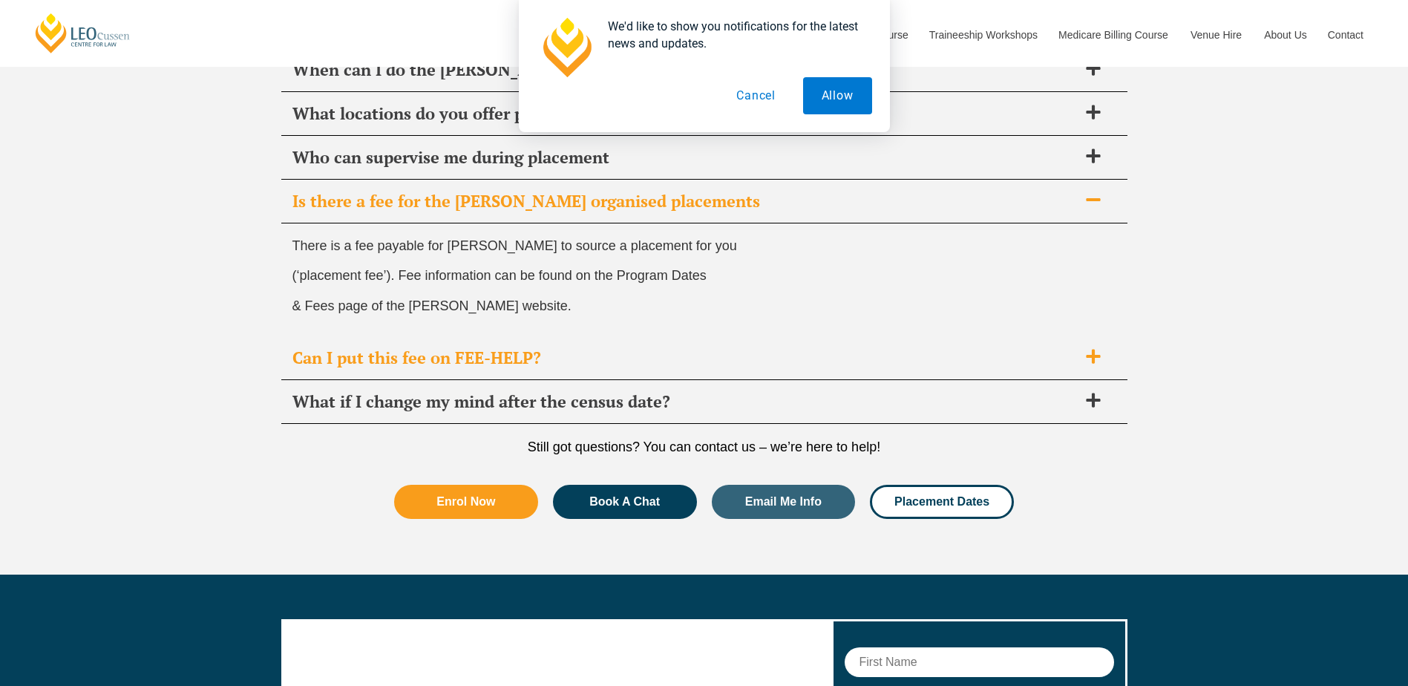
click at [356, 356] on span "Can I put this fee on FEE-HELP?" at bounding box center [686, 357] width 786 height 21
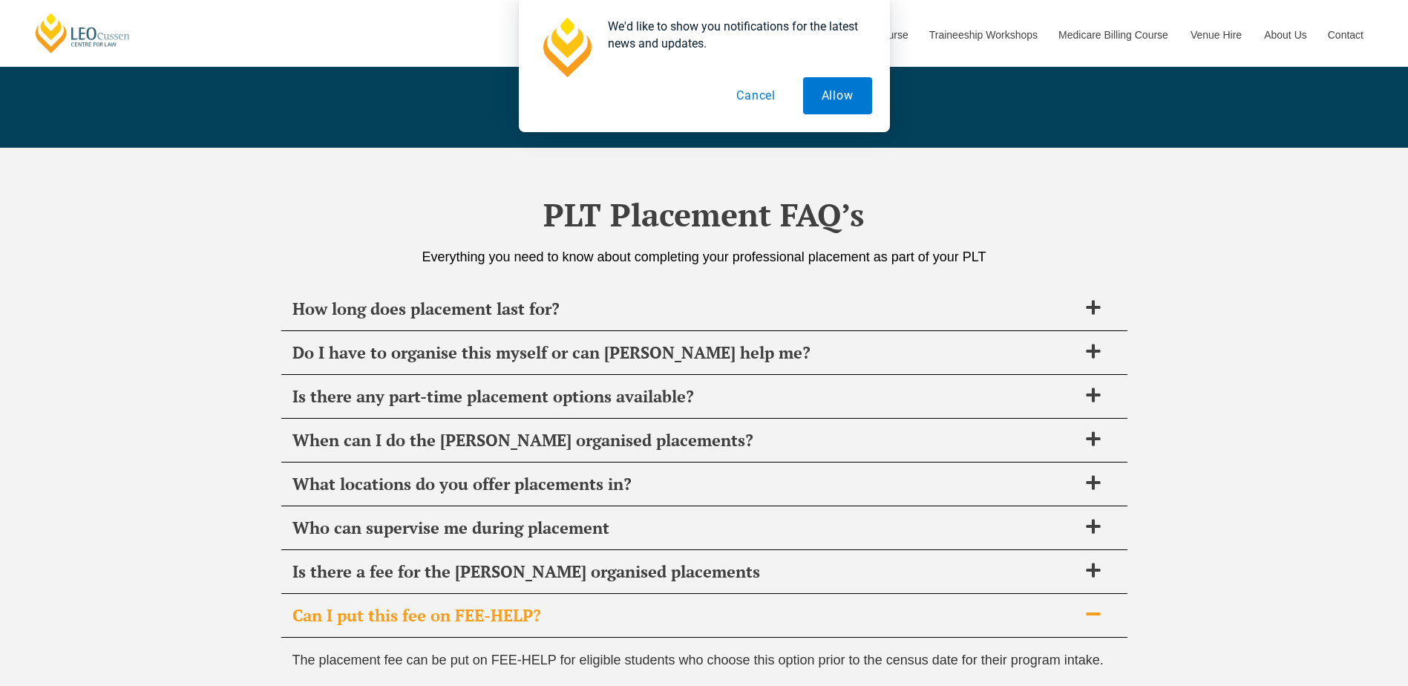
scroll to position [5098, 0]
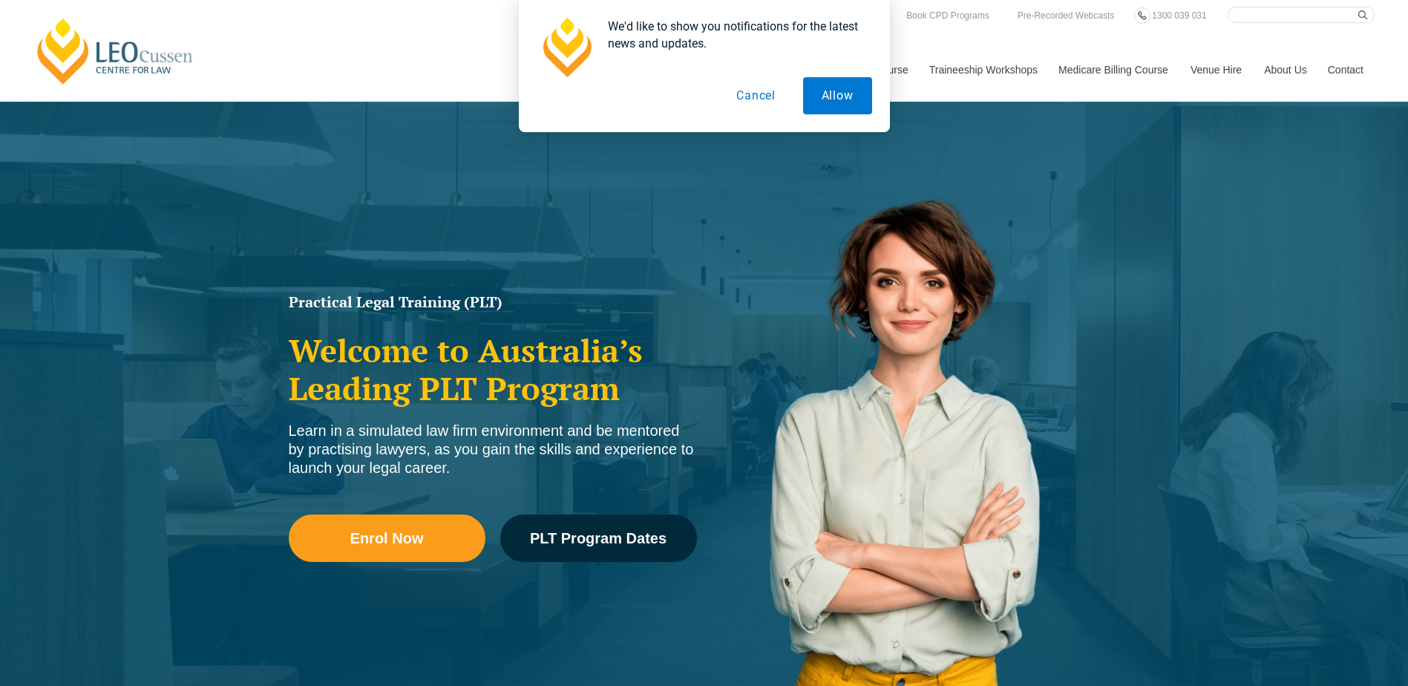
click at [767, 89] on button "Cancel" at bounding box center [756, 95] width 76 height 37
